Goal: Information Seeking & Learning: Learn about a topic

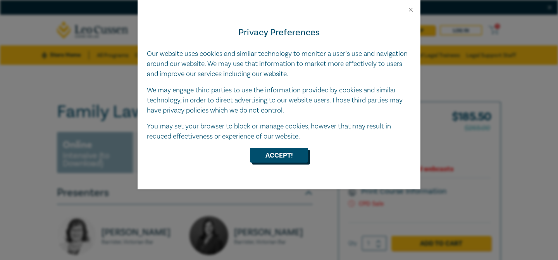
click at [277, 154] on button "Accept!" at bounding box center [279, 155] width 58 height 15
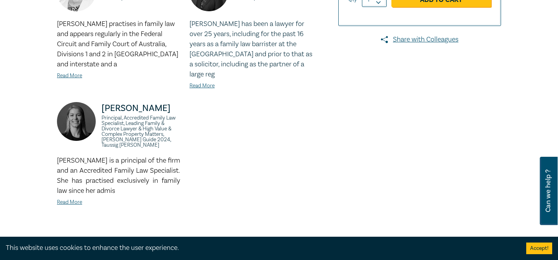
scroll to position [245, 0]
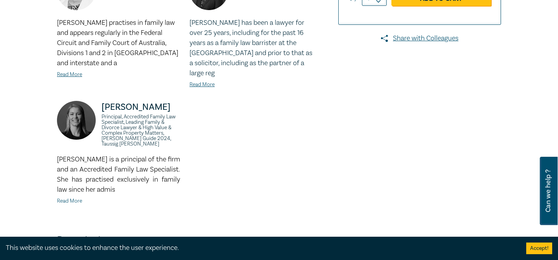
click at [73, 197] on link "Read More" at bounding box center [69, 200] width 25 height 7
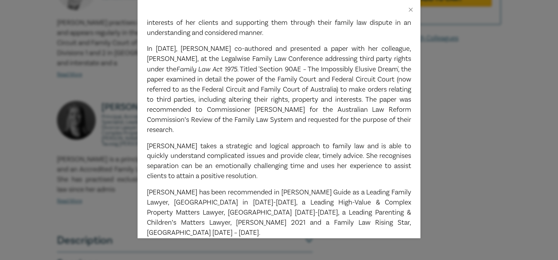
scroll to position [211, 0]
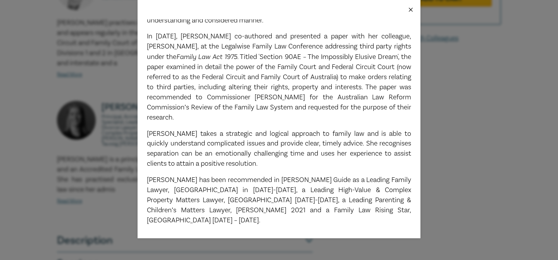
click at [412, 9] on button "Close" at bounding box center [411, 9] width 7 height 7
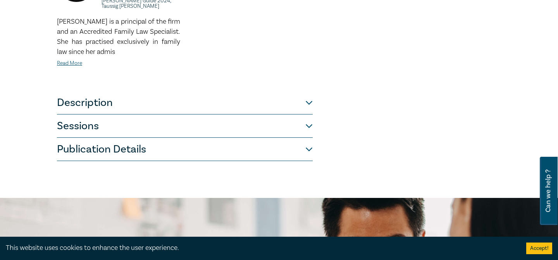
scroll to position [384, 0]
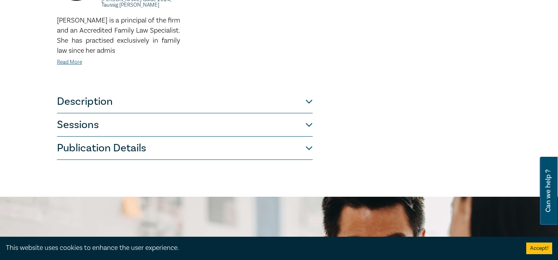
click at [132, 99] on button "Description" at bounding box center [185, 101] width 256 height 23
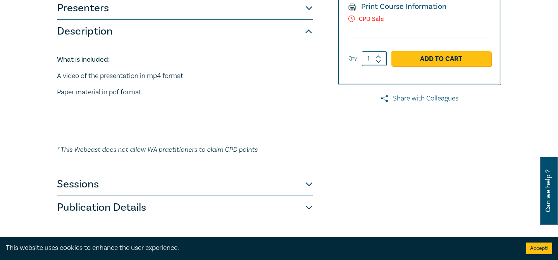
scroll to position [185, 0]
click at [309, 7] on button "Presenters" at bounding box center [185, 7] width 256 height 23
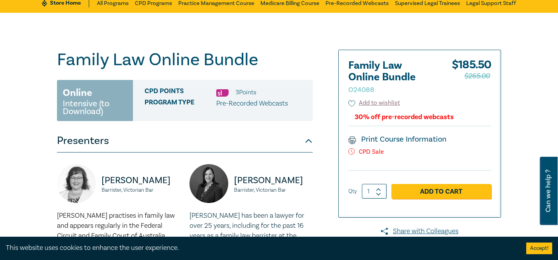
scroll to position [0, 0]
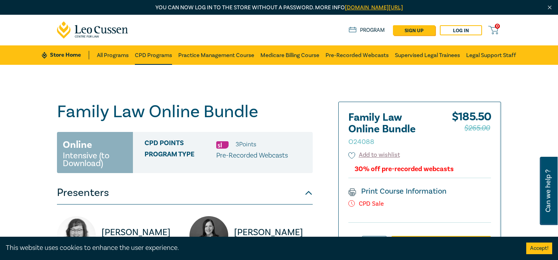
click at [154, 56] on link "CPD Programs" at bounding box center [153, 54] width 37 height 19
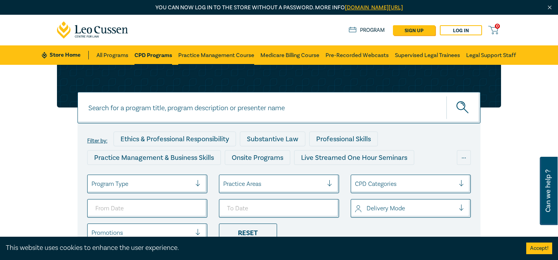
click at [220, 54] on link "Practice Management Course" at bounding box center [216, 54] width 76 height 19
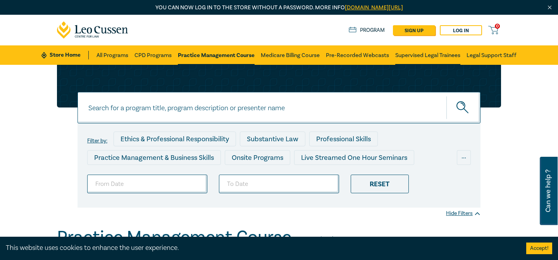
click at [410, 55] on link "Supervised Legal Trainees" at bounding box center [428, 54] width 65 height 19
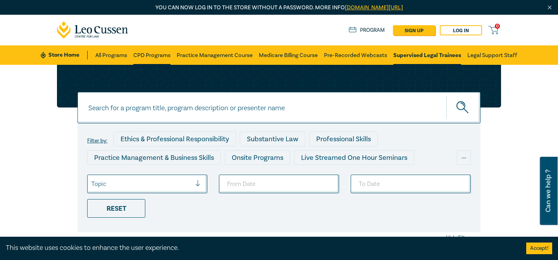
click at [152, 54] on link "CPD Programs" at bounding box center [151, 54] width 37 height 19
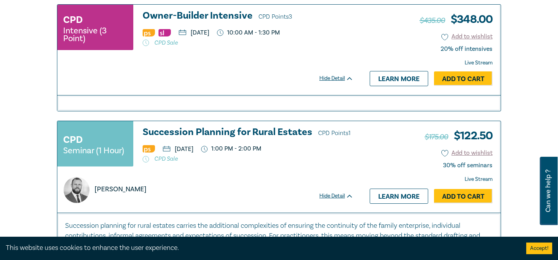
scroll to position [1031, 0]
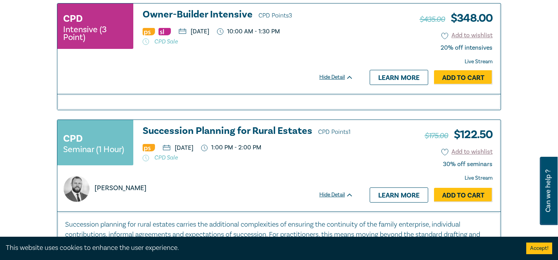
click at [340, 77] on div "Hide Detail" at bounding box center [341, 77] width 43 height 8
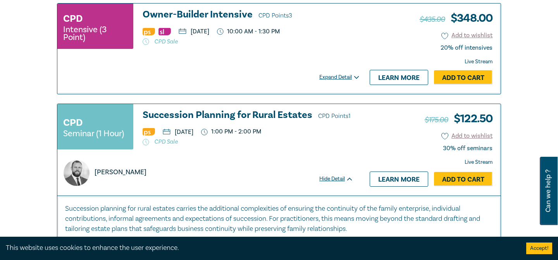
click at [340, 77] on div "Expand Detail" at bounding box center [341, 77] width 43 height 8
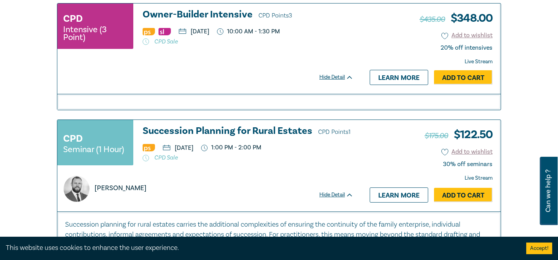
click at [85, 26] on small "Intensive (3 Point)" at bounding box center [95, 34] width 64 height 16
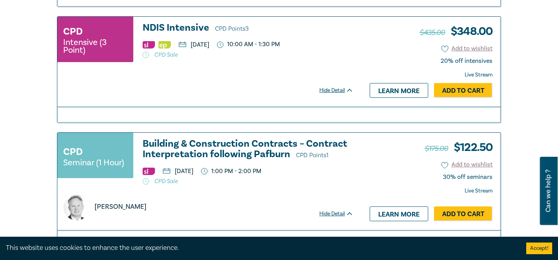
scroll to position [1760, 0]
